Goal: Task Accomplishment & Management: Use online tool/utility

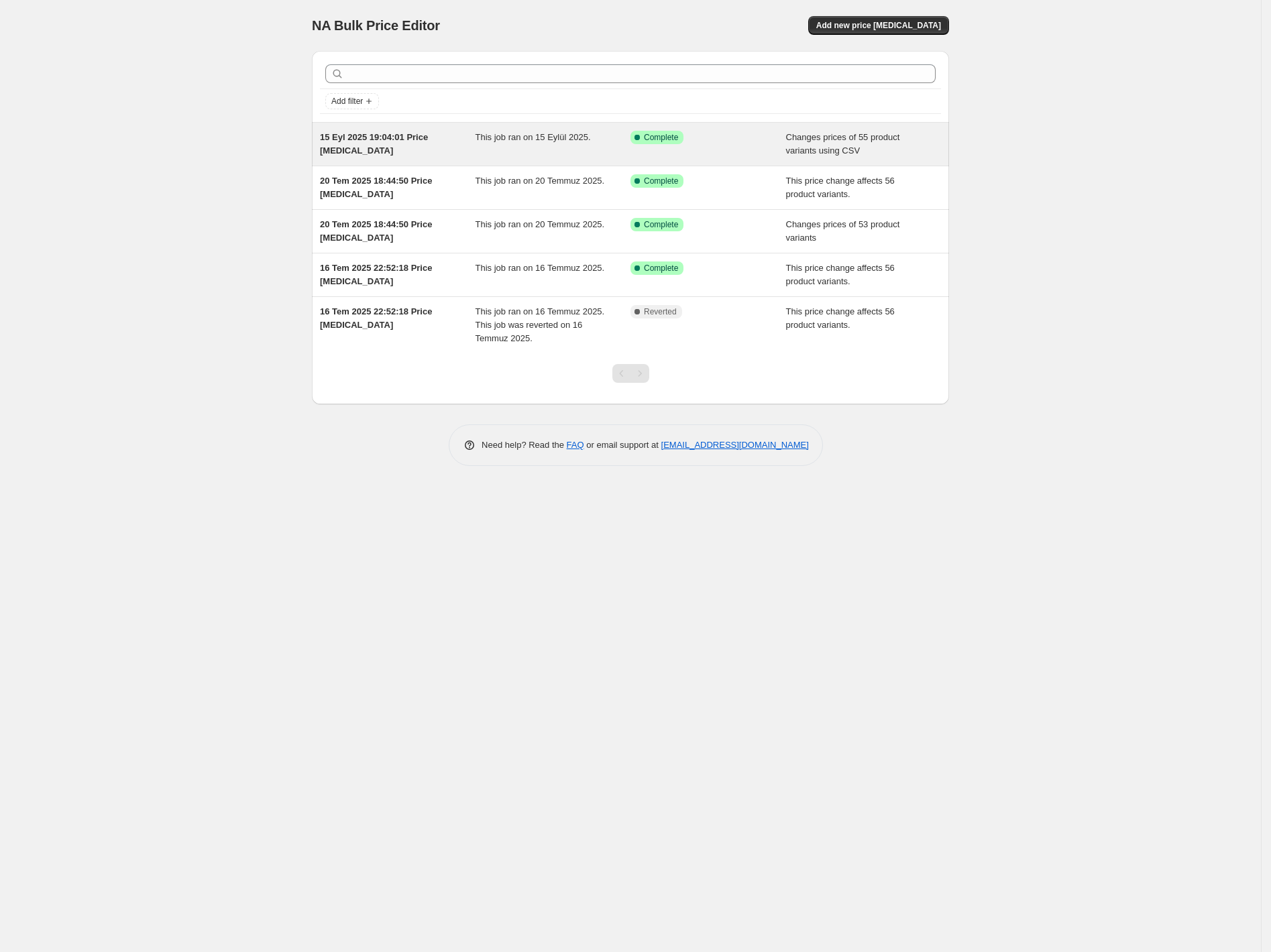
click at [526, 147] on div "This job ran on 15 Eylül 2025." at bounding box center [552, 144] width 155 height 27
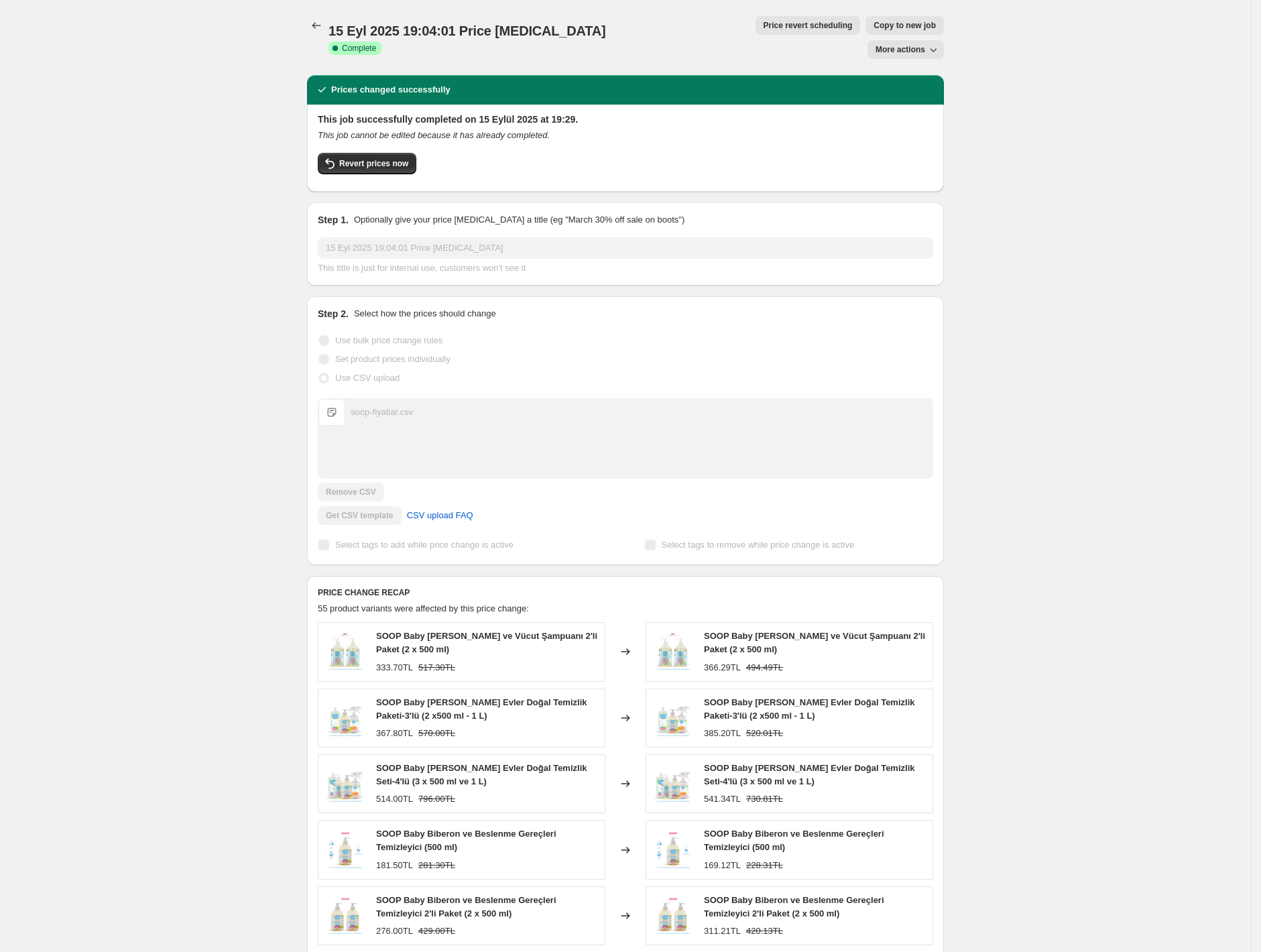
click at [339, 399] on span "soop-fiyatlar.csv" at bounding box center [332, 413] width 27 height 27
click at [503, 369] on div "Use CSV upload" at bounding box center [625, 378] width 615 height 19
click at [873, 21] on span "Copy to new job" at bounding box center [904, 26] width 62 height 11
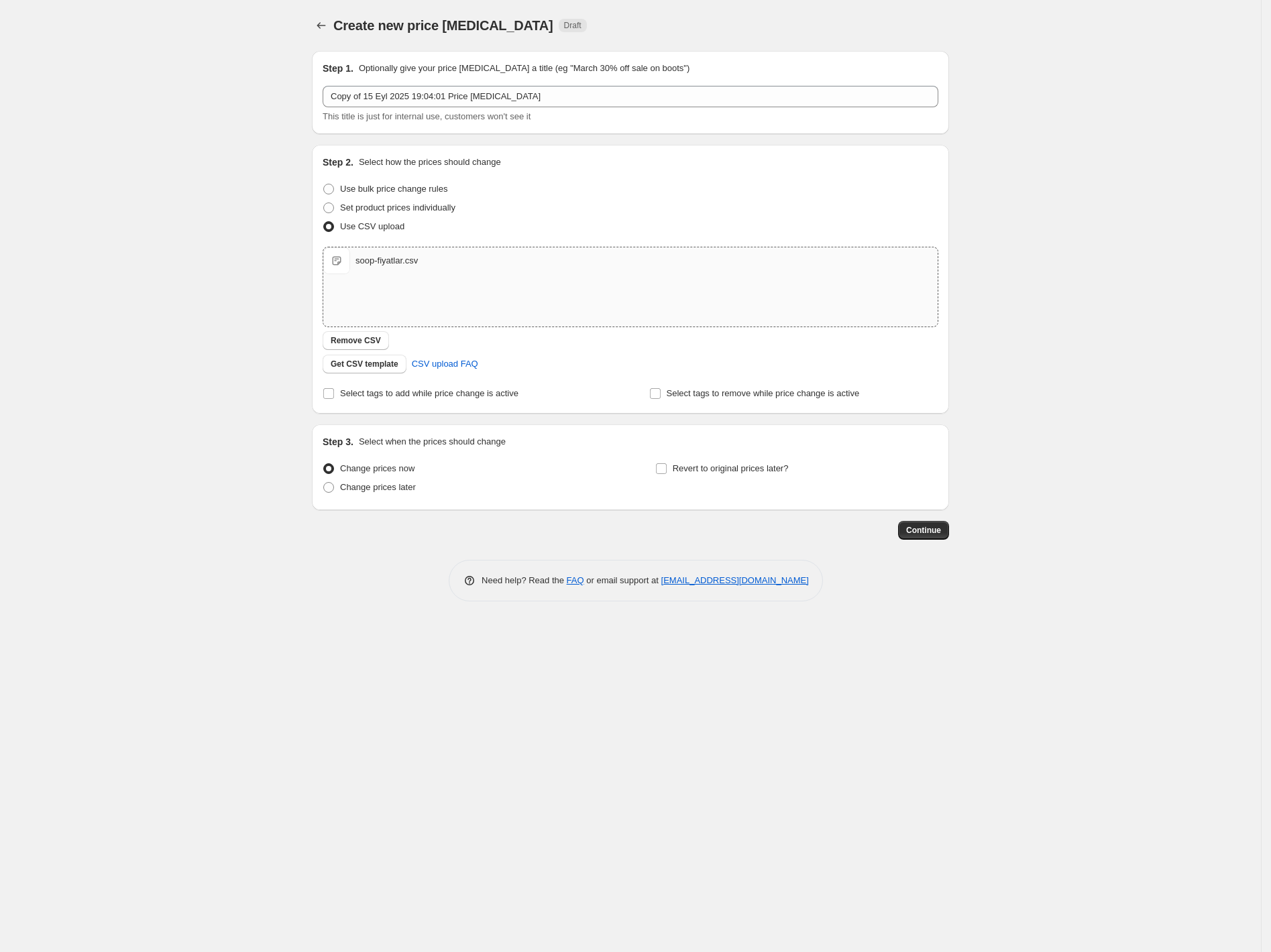
click at [401, 260] on div "soop-fiyatlar.csv" at bounding box center [386, 261] width 63 height 13
click at [374, 365] on span "Get CSV template" at bounding box center [364, 364] width 68 height 11
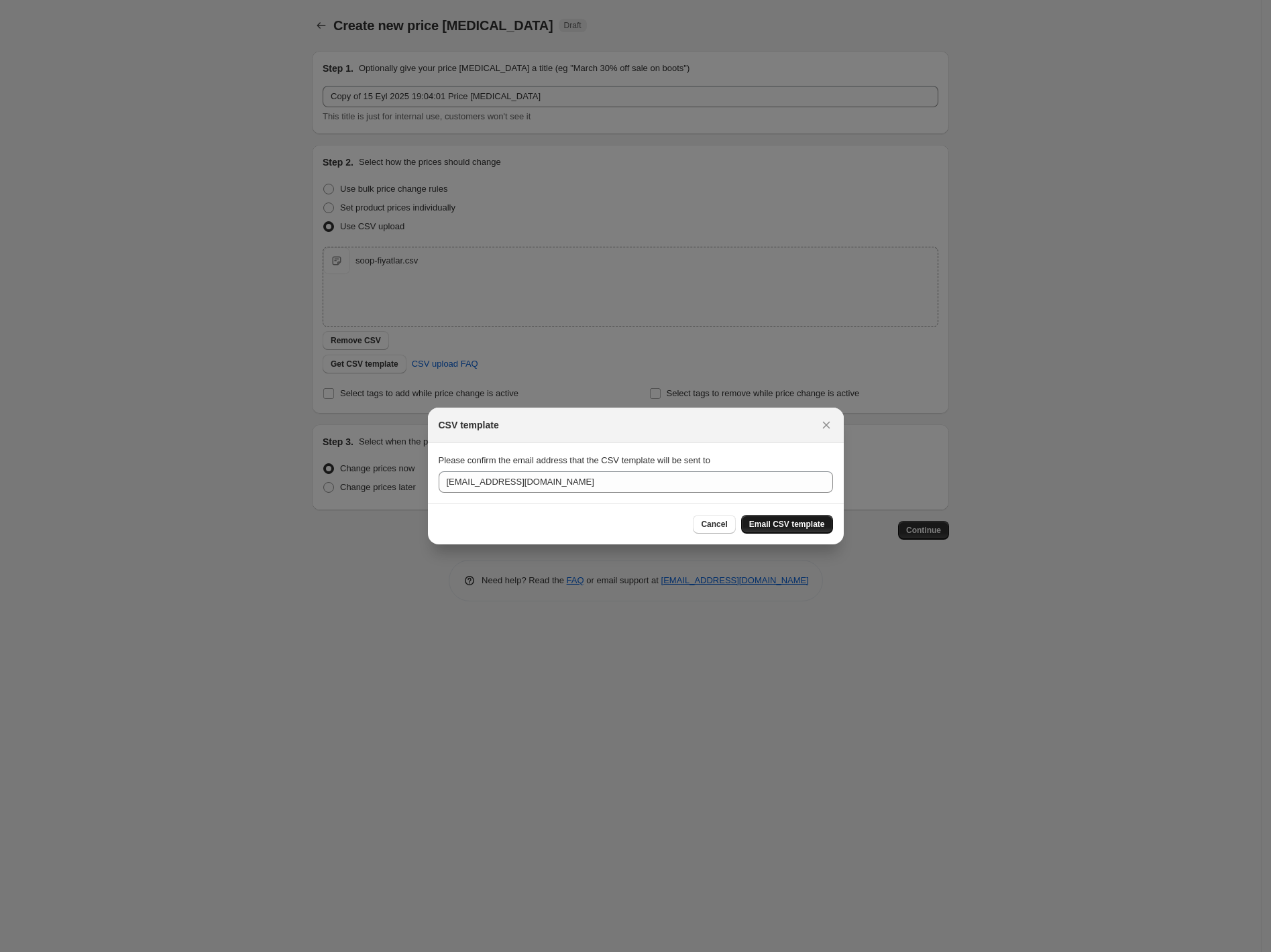
click at [760, 524] on span "Email CSV template" at bounding box center [786, 524] width 76 height 11
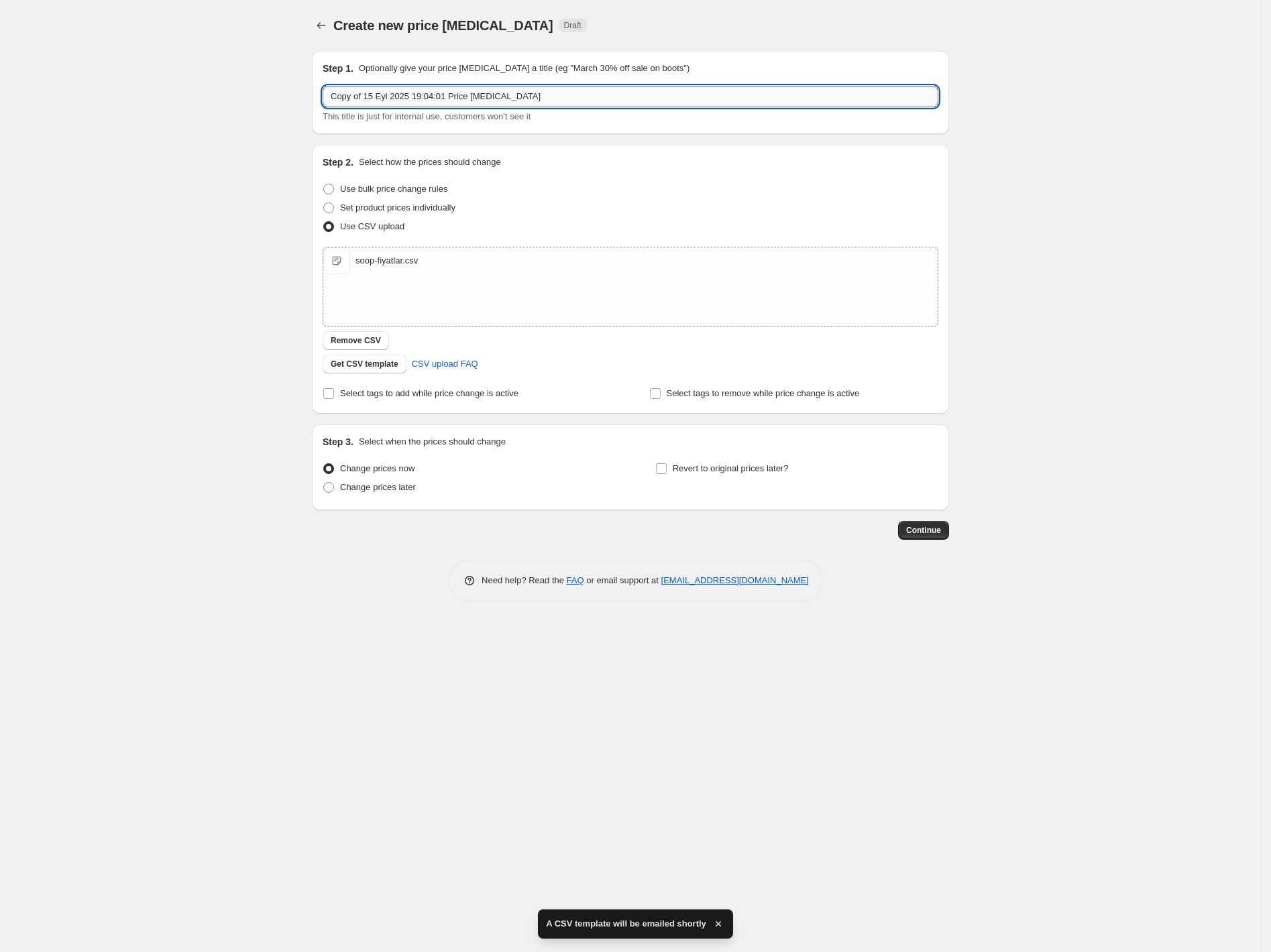
click at [350, 95] on input "Copy of 15 Eyl 2025 19:04:01 Price [MEDICAL_DATA]" at bounding box center [630, 97] width 616 height 21
click at [335, 95] on input "pRİCE CHANGE 24 EYLÜL" at bounding box center [630, 97] width 616 height 21
type input "PRİCE CHANGE 24 EYLÜL"
